Goal: Task Accomplishment & Management: Manage account settings

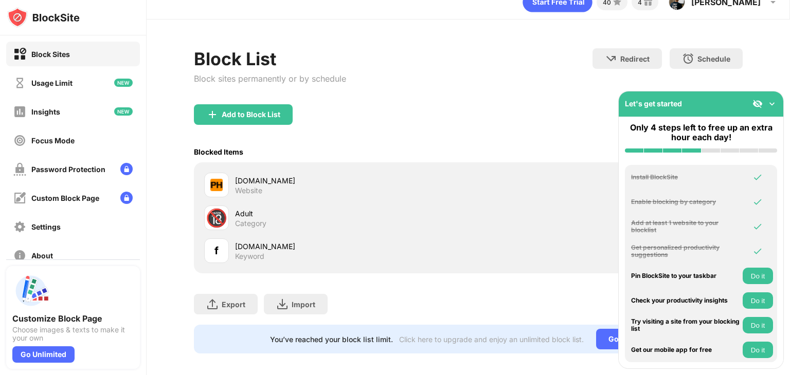
scroll to position [30, 0]
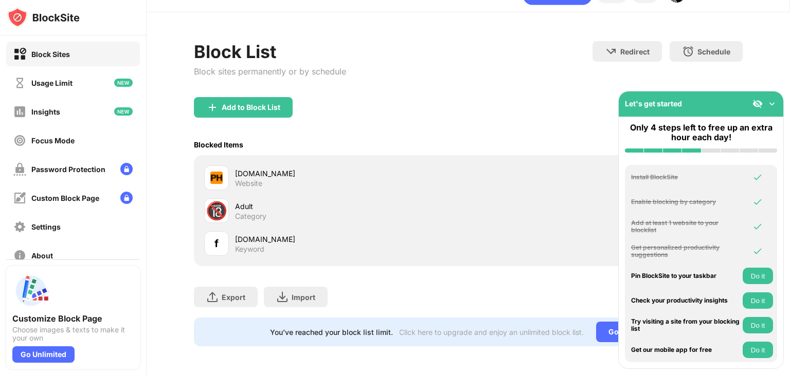
click at [771, 106] on img at bounding box center [772, 104] width 10 height 10
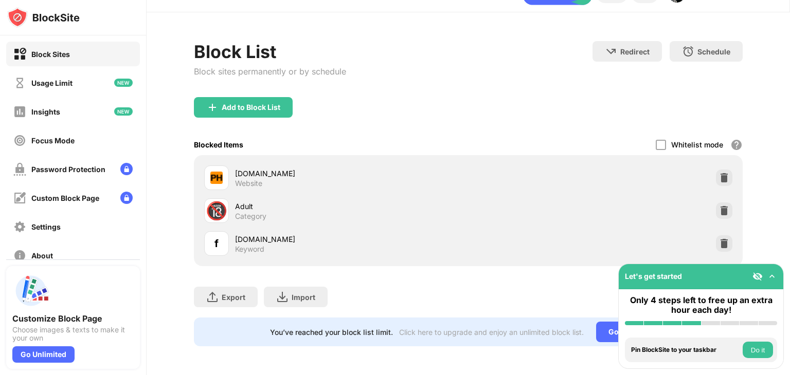
click at [768, 274] on img at bounding box center [772, 276] width 10 height 10
